Goal: Find specific page/section: Find specific page/section

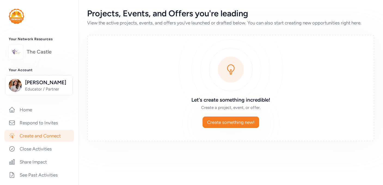
click at [32, 53] on link "The Castle" at bounding box center [48, 52] width 43 height 8
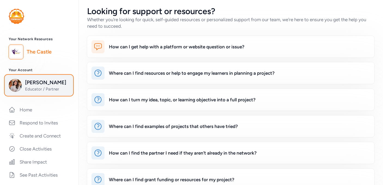
click at [35, 91] on span "Educator / Partner" at bounding box center [47, 89] width 44 height 5
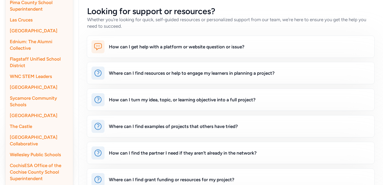
scroll to position [160, 0]
click at [35, 62] on div "Flagstaff Unified School District" at bounding box center [38, 61] width 67 height 17
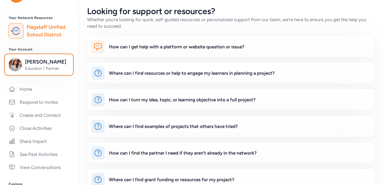
scroll to position [0, 0]
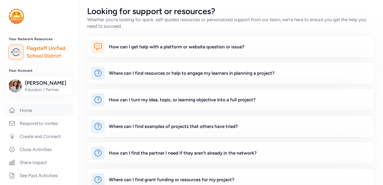
click at [35, 108] on link "Home" at bounding box center [39, 111] width 70 height 12
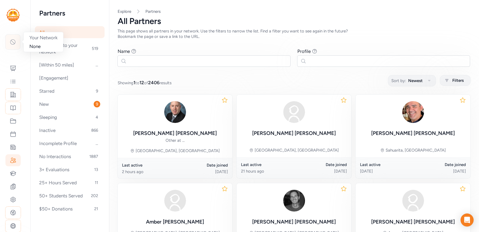
click at [14, 44] on icon at bounding box center [12, 41] width 5 height 5
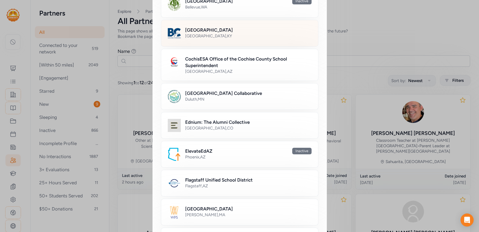
scroll to position [82, 0]
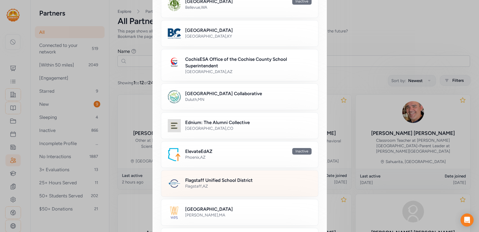
click at [213, 179] on h2 "Flagstaff Unified School District" at bounding box center [218, 180] width 67 height 7
